Goal: Information Seeking & Learning: Learn about a topic

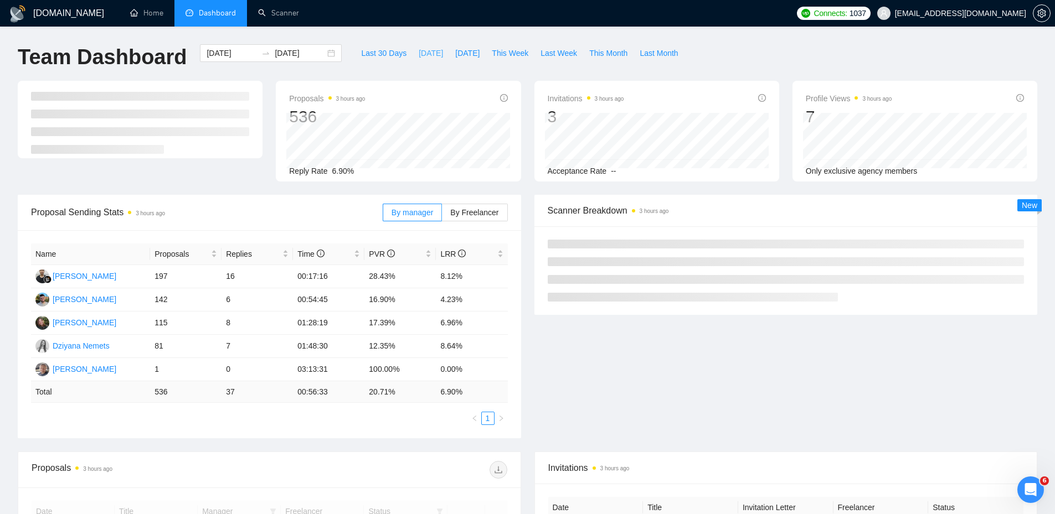
click at [422, 57] on span "[DATE]" at bounding box center [431, 53] width 24 height 12
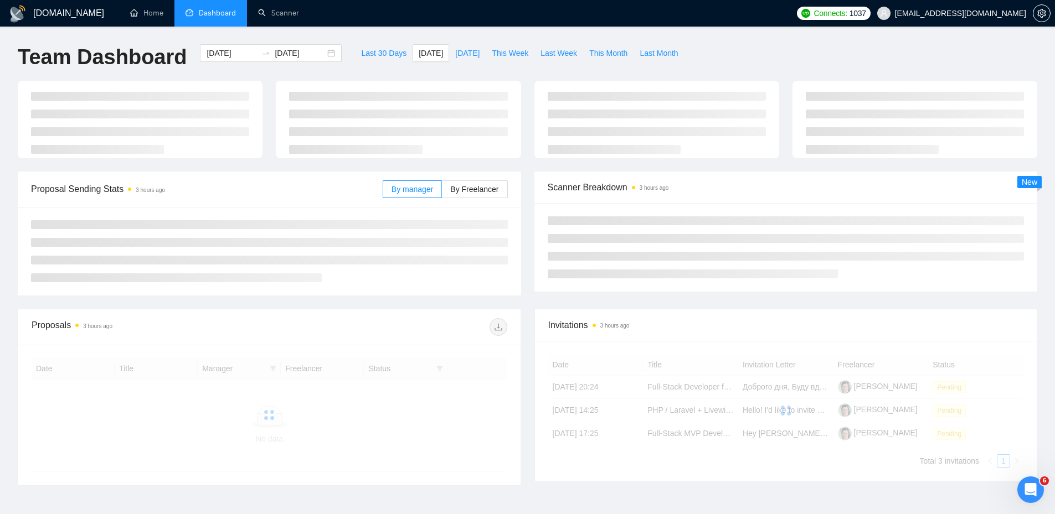
type input "[DATE]"
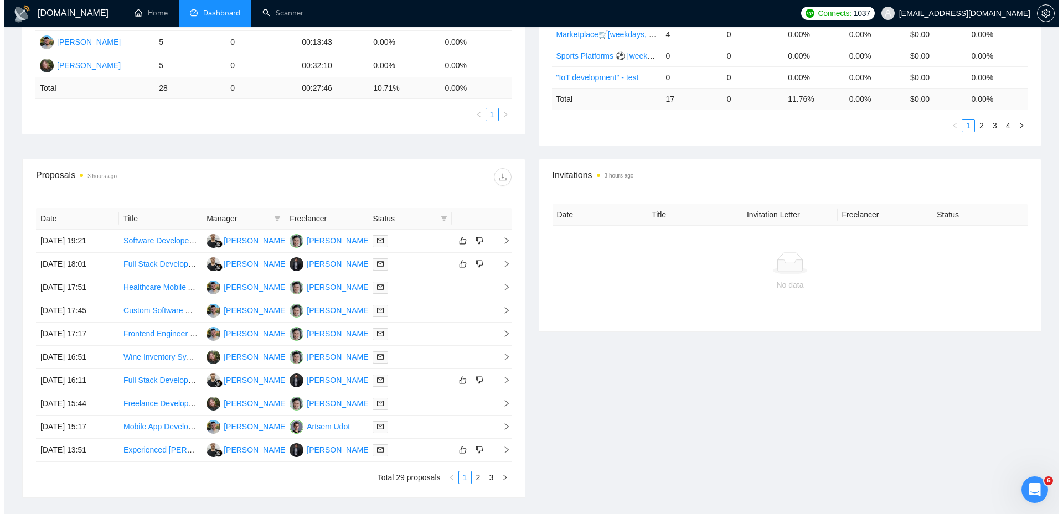
scroll to position [363, 0]
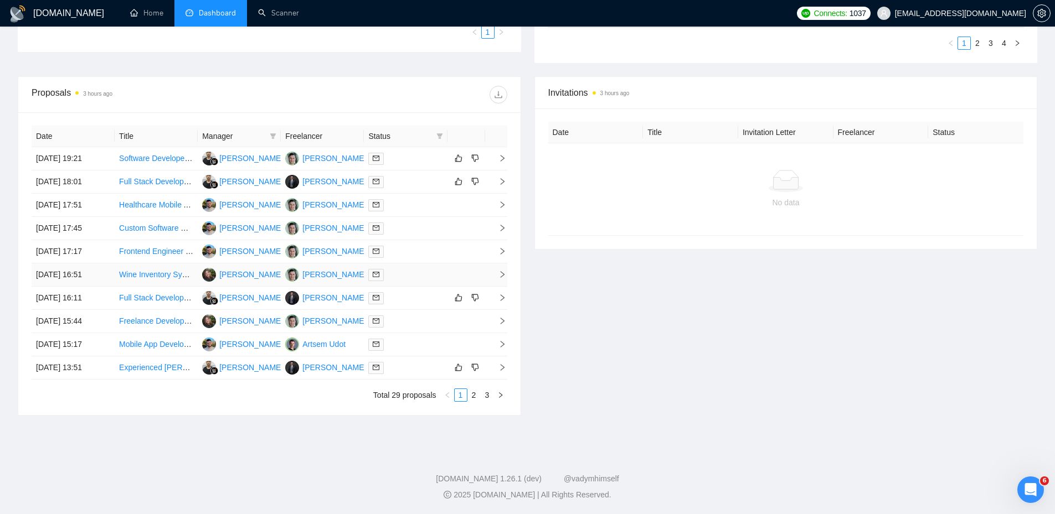
click at [421, 275] on div at bounding box center [405, 275] width 74 height 13
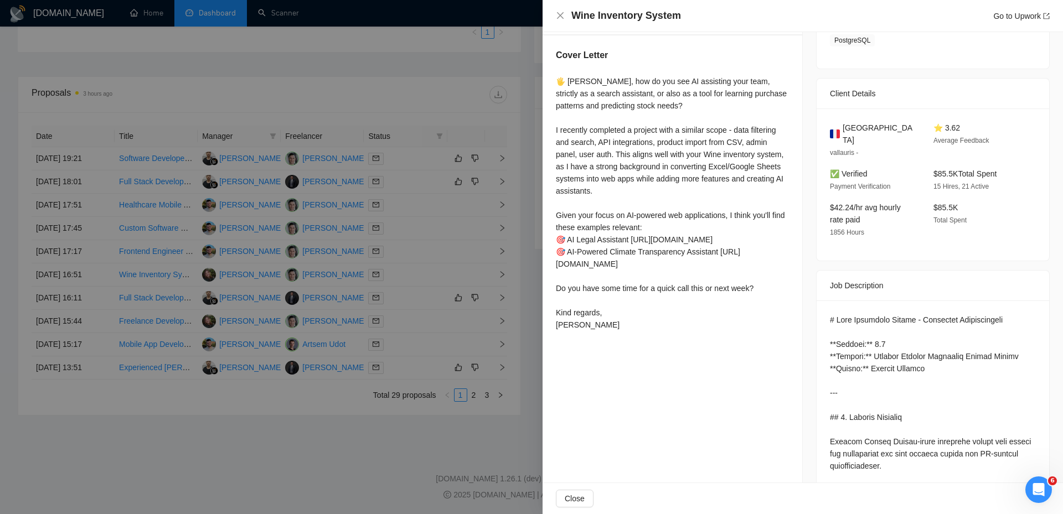
scroll to position [221, 0]
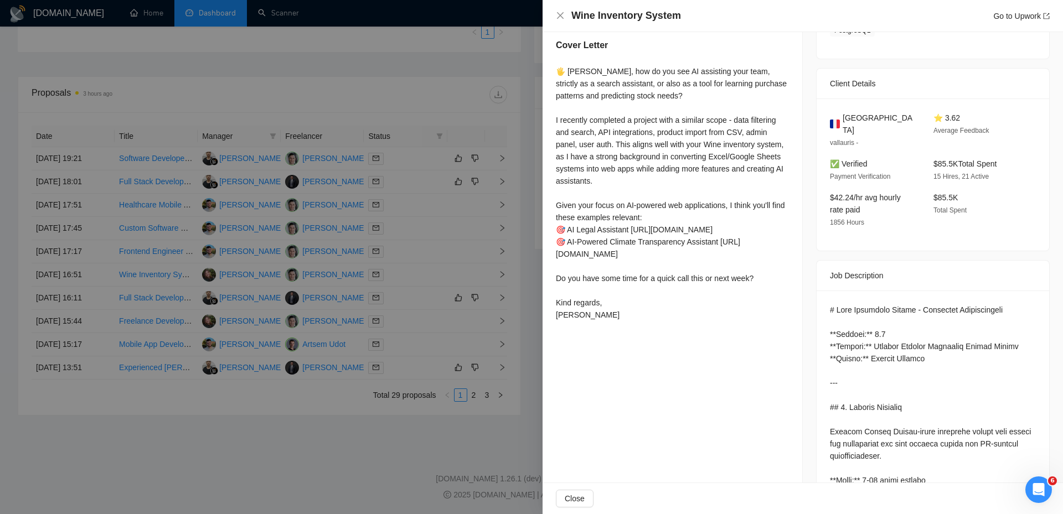
click at [714, 246] on div "🖐 [PERSON_NAME], how do you see AI assisting your team, strictly as a search as…" at bounding box center [672, 193] width 233 height 256
click at [719, 229] on div "🖐 [PERSON_NAME], how do you see AI assisting your team, strictly as a search as…" at bounding box center [672, 193] width 233 height 256
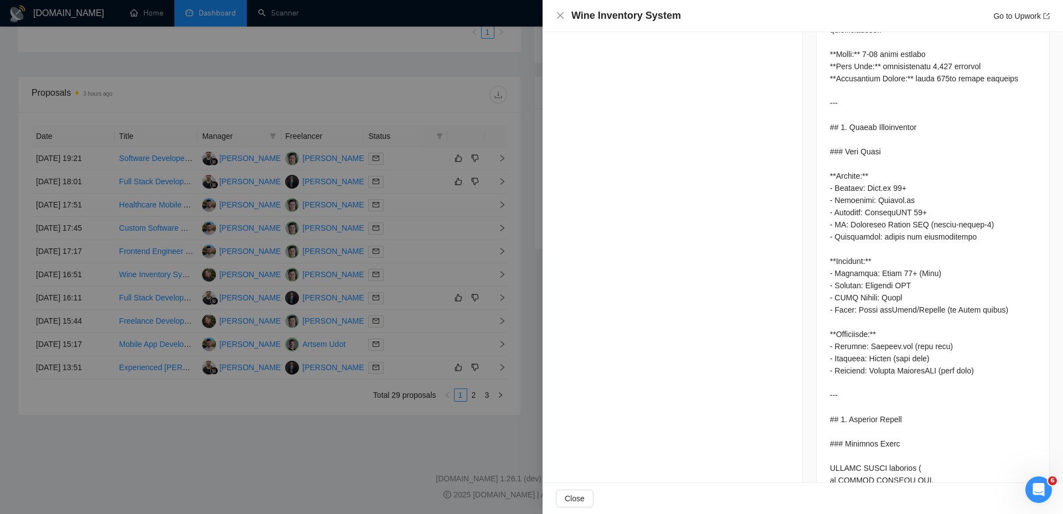
scroll to position [664, 0]
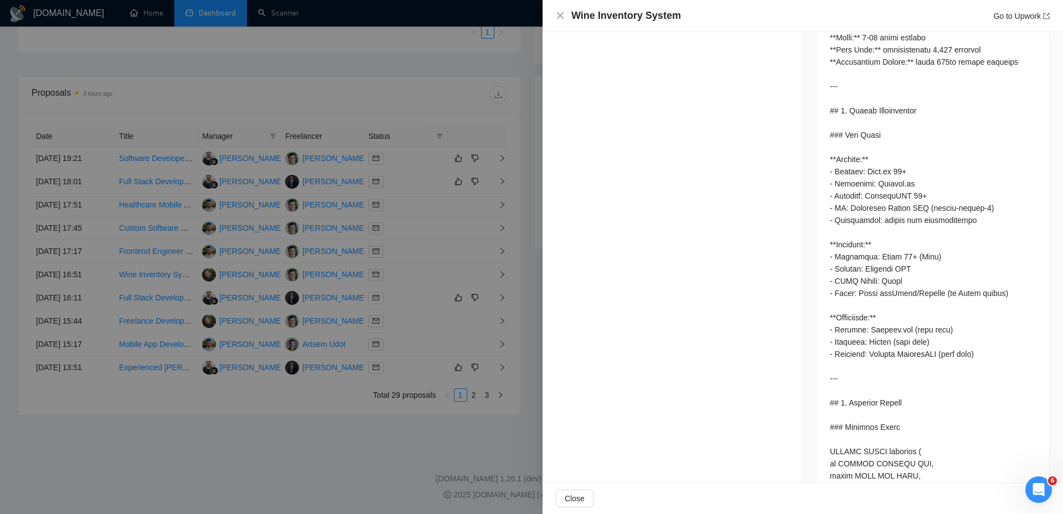
click at [491, 269] on div at bounding box center [531, 257] width 1063 height 514
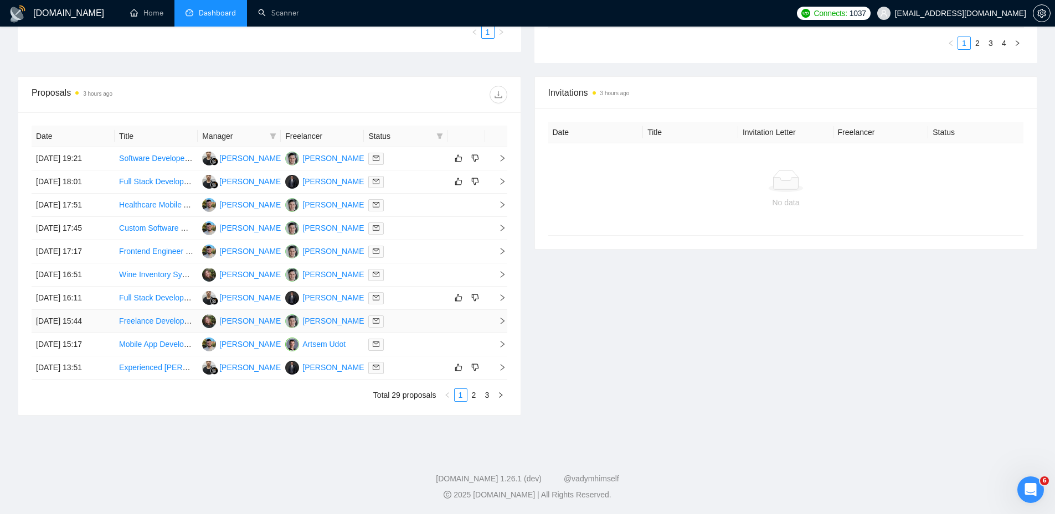
click at [403, 318] on div at bounding box center [405, 321] width 74 height 13
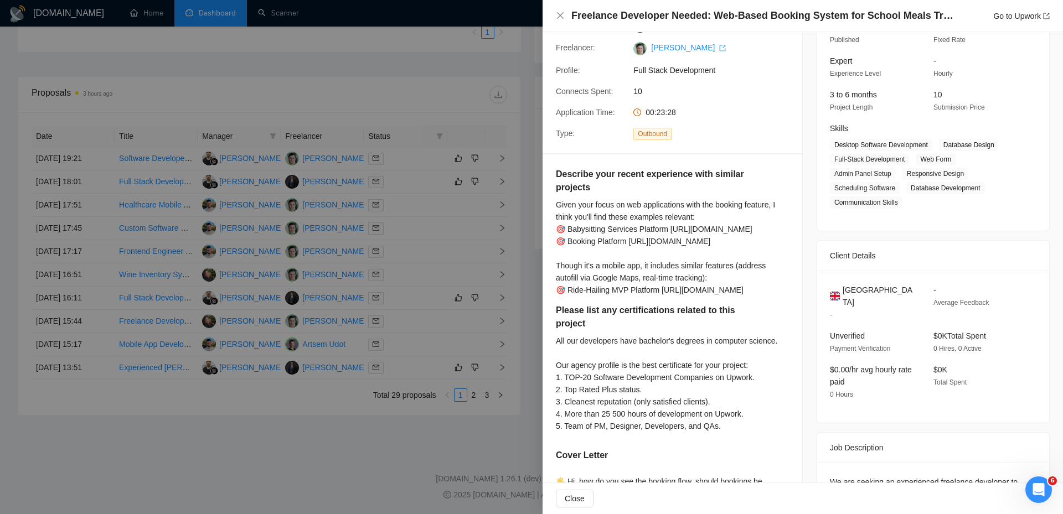
scroll to position [0, 0]
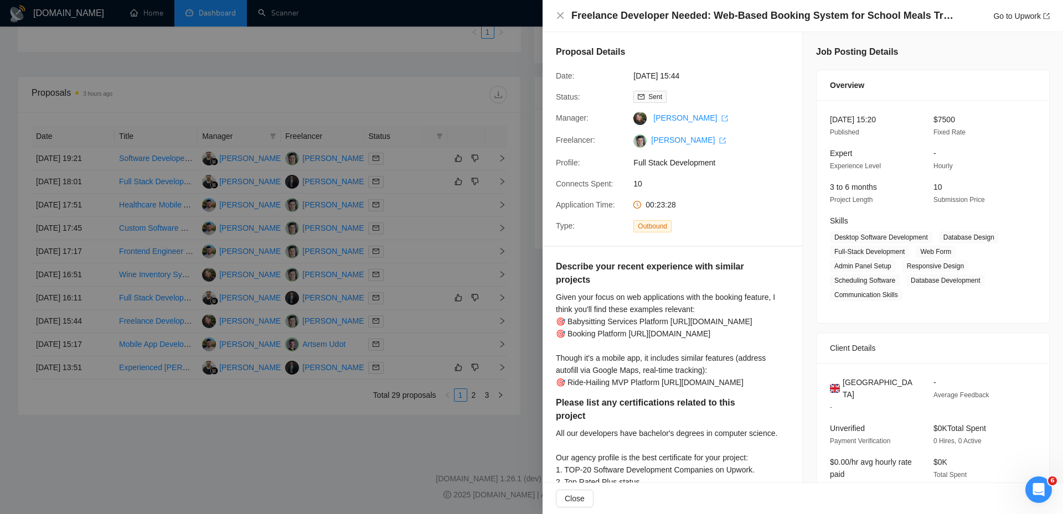
click at [1025, 0] on div "Freelance Developer Needed: Web-Based Booking System for School Meals Transport…" at bounding box center [803, 16] width 520 height 32
click at [1014, 16] on link "Go to Upwork" at bounding box center [1021, 16] width 56 height 9
